Goal: Task Accomplishment & Management: Manage account settings

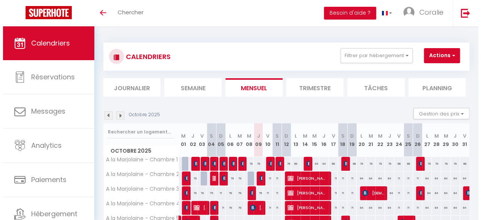
scroll to position [75, 0]
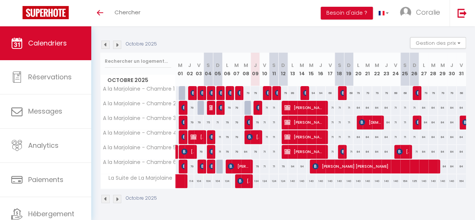
click at [254, 89] on div "79" at bounding box center [255, 93] width 9 height 14
type input "79"
type input "Jeu 09 Octobre 2025"
type input "Ven 10 Octobre 2025"
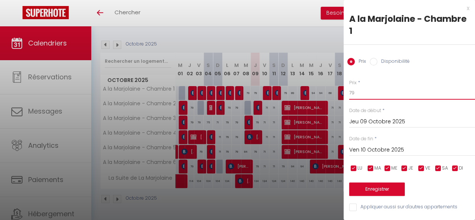
click at [359, 90] on input "79" at bounding box center [412, 93] width 126 height 14
type input "74"
click at [366, 207] on input "Appliquer aussi sur d'autres appartements" at bounding box center [412, 207] width 126 height 8
checkbox input "true"
click at [382, 189] on button "Enregistrer" at bounding box center [377, 189] width 56 height 14
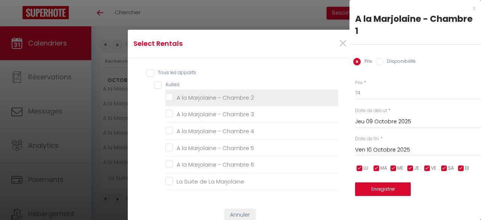
click at [169, 98] on 2 "A la Marjolaine - Chambre 2" at bounding box center [251, 98] width 173 height 8
checkbox 2 "true"
checkbox 3 "false"
checkbox 4 "false"
checkbox 5 "false"
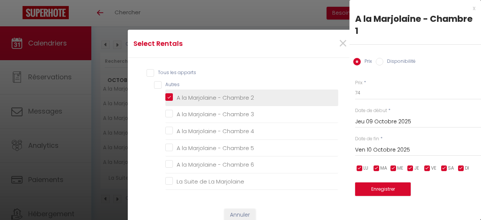
checkbox 6 "false"
checkbox Marjolaine "false"
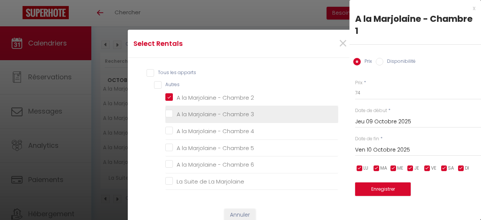
click at [167, 112] on 3 "A la Marjolaine - Chambre 3" at bounding box center [251, 114] width 173 height 8
checkbox 3 "true"
checkbox 4 "false"
checkbox 5 "false"
checkbox 6 "false"
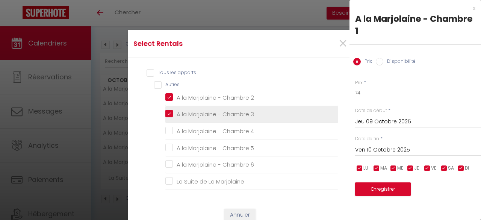
checkbox Marjolaine "false"
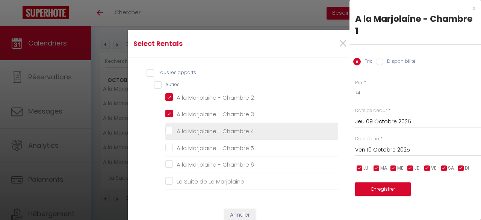
click at [168, 129] on 4 "A la Marjolaine - Chambre 4" at bounding box center [251, 131] width 173 height 8
checkbox 4 "true"
checkbox 5 "false"
checkbox 6 "false"
checkbox Marjolaine "false"
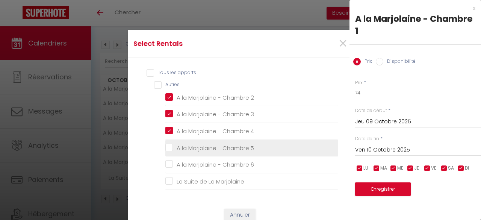
click at [168, 148] on 5 "A la Marjolaine - Chambre 5" at bounding box center [251, 148] width 173 height 8
checkbox 5 "true"
checkbox 6 "false"
checkbox Marjolaine "false"
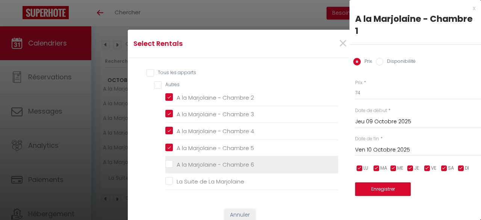
click at [168, 166] on 6 "A la Marjolaine - Chambre 6" at bounding box center [251, 165] width 173 height 8
checkbox 6 "true"
checkbox Marjolaine "false"
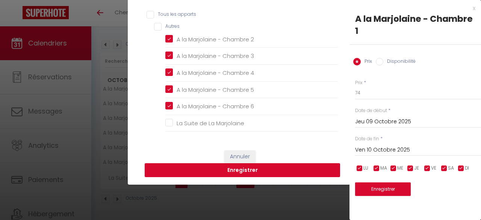
click at [252, 166] on button "Enregistrer" at bounding box center [242, 170] width 195 height 14
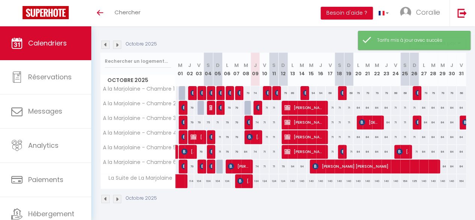
click at [255, 174] on div "134" at bounding box center [255, 181] width 9 height 14
type input "134"
type input "Jeu 09 Octobre 2025"
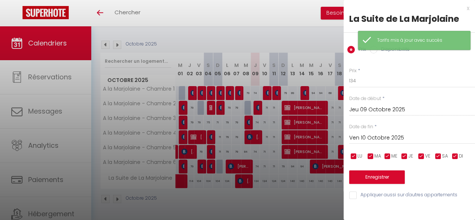
click at [410, 136] on input "Ven 10 Octobre 2025" at bounding box center [412, 138] width 126 height 10
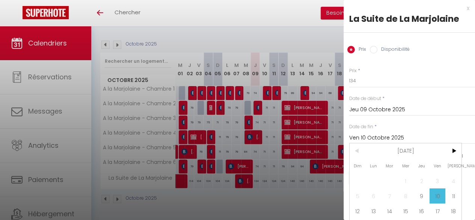
scroll to position [34, 0]
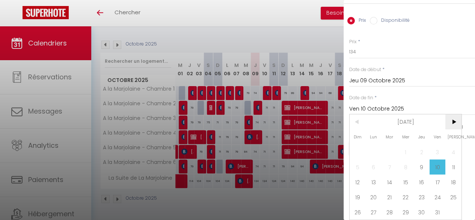
click at [454, 118] on span ">" at bounding box center [454, 121] width 16 height 15
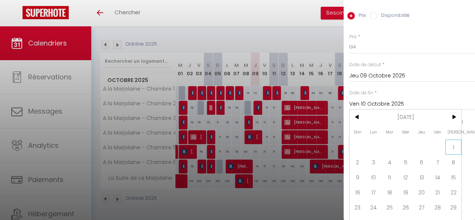
click at [452, 143] on span "1" at bounding box center [454, 146] width 16 height 15
type input "[PERSON_NAME] 01 Novembre 2025"
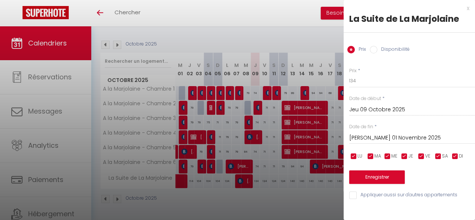
scroll to position [0, 0]
click at [367, 84] on input "134" at bounding box center [412, 81] width 126 height 14
type input "110"
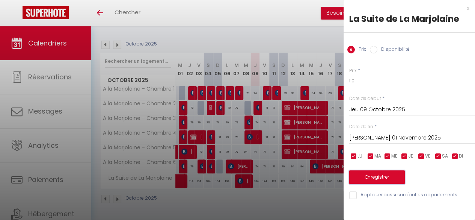
click at [389, 177] on button "Enregistrer" at bounding box center [377, 177] width 56 height 14
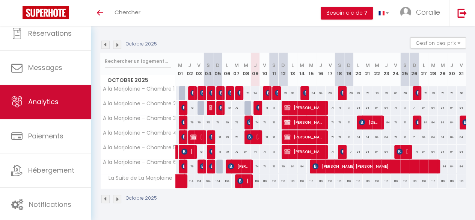
click at [40, 94] on link "Analytics" at bounding box center [45, 102] width 91 height 34
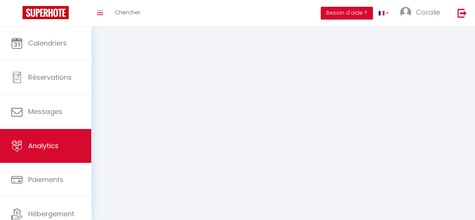
select select "2025"
select select "10"
